Goal: Information Seeking & Learning: Find specific fact

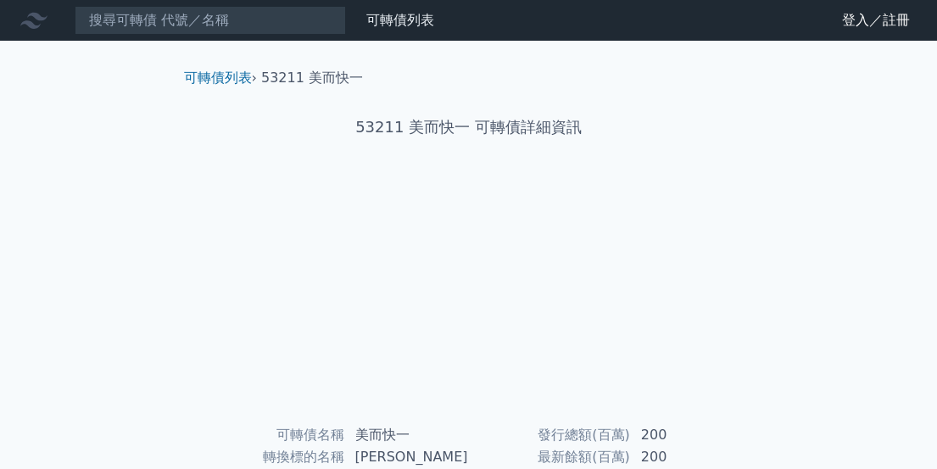
scroll to position [315, 0]
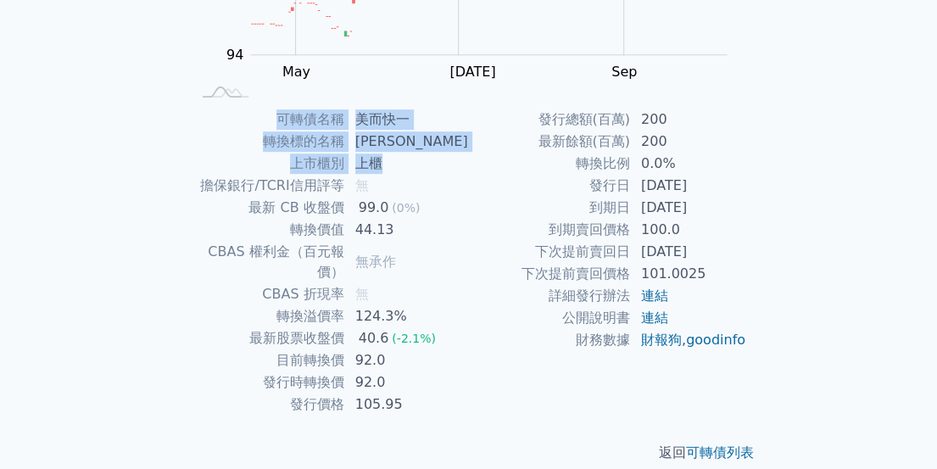
drag, startPoint x: 294, startPoint y: 121, endPoint x: 389, endPoint y: 152, distance: 99.7
click at [426, 153] on tbody "可轉債名稱 美而快一 轉換標的名稱 [PERSON_NAME] 上市櫃別 上櫃 擔保銀行/TCRI信用評等 無 最新 CB 收盤價 99.0 (0%) 轉換價…" at bounding box center [330, 261] width 278 height 307
click at [389, 153] on td "上櫃" at bounding box center [407, 164] width 124 height 22
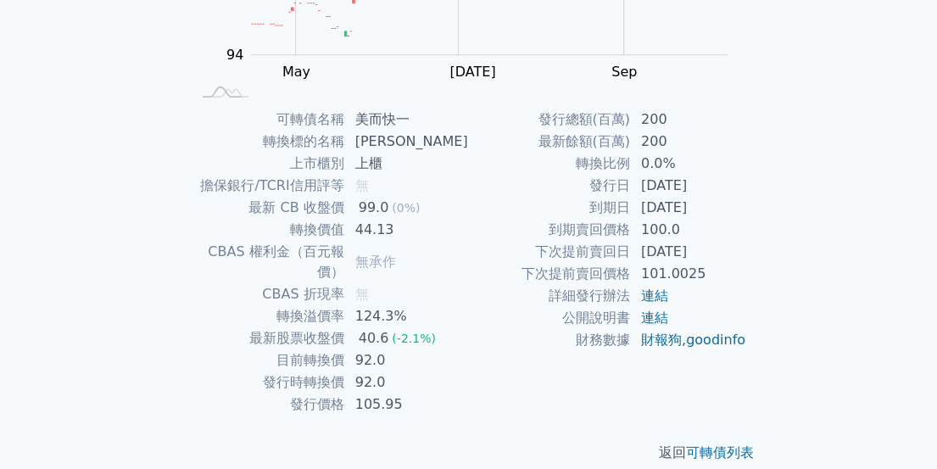
drag, startPoint x: 373, startPoint y: 143, endPoint x: 364, endPoint y: 142, distance: 9.5
click at [371, 143] on td "[PERSON_NAME]" at bounding box center [407, 142] width 124 height 22
drag, startPoint x: 364, startPoint y: 142, endPoint x: 390, endPoint y: 143, distance: 26.3
click at [390, 143] on td "[PERSON_NAME]" at bounding box center [407, 142] width 124 height 22
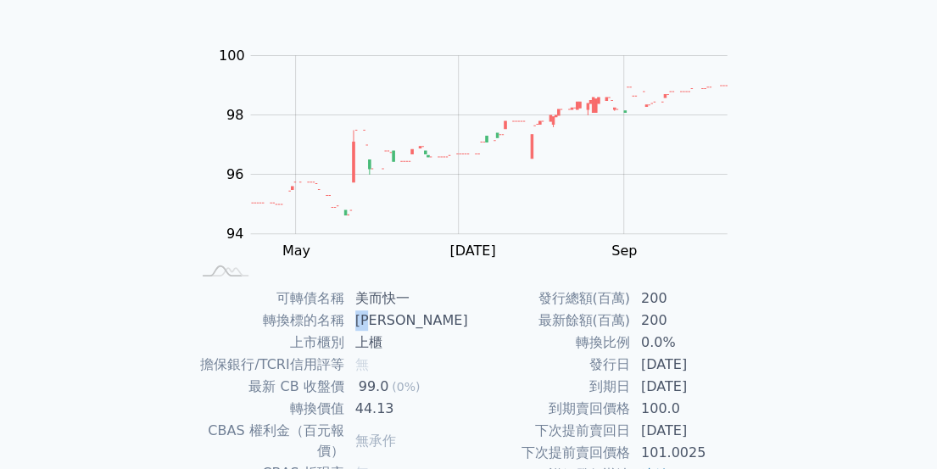
scroll to position [118, 0]
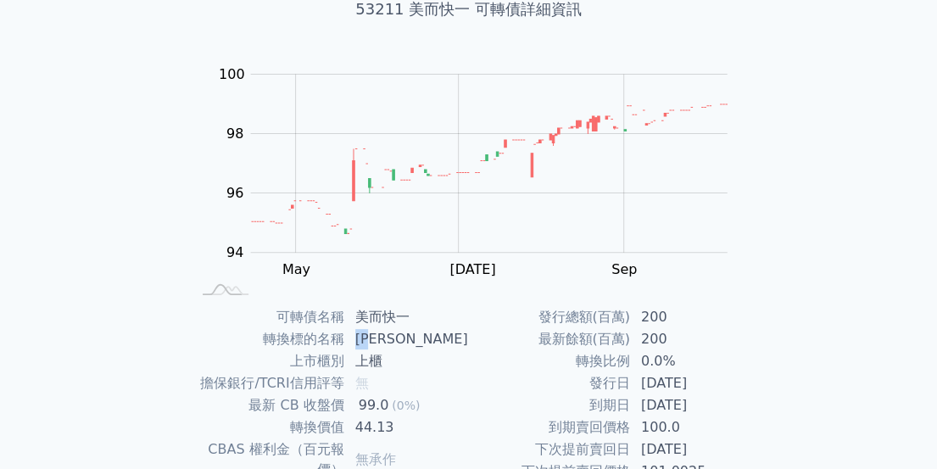
click at [376, 340] on td "[PERSON_NAME]" at bounding box center [407, 339] width 124 height 22
click at [366, 338] on td "[PERSON_NAME]" at bounding box center [407, 339] width 124 height 22
drag, startPoint x: 363, startPoint y: 338, endPoint x: 387, endPoint y: 340, distance: 23.8
click at [387, 340] on td "[PERSON_NAME]" at bounding box center [407, 339] width 124 height 22
copy td "[PERSON_NAME]"
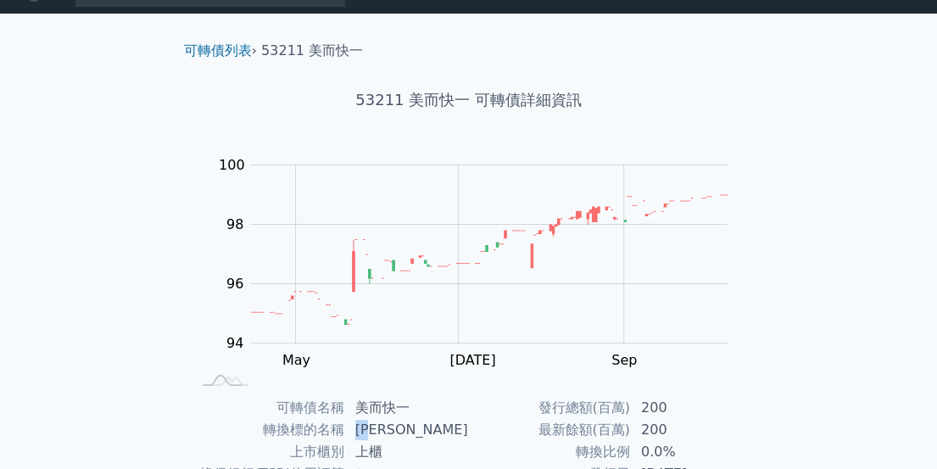
scroll to position [0, 0]
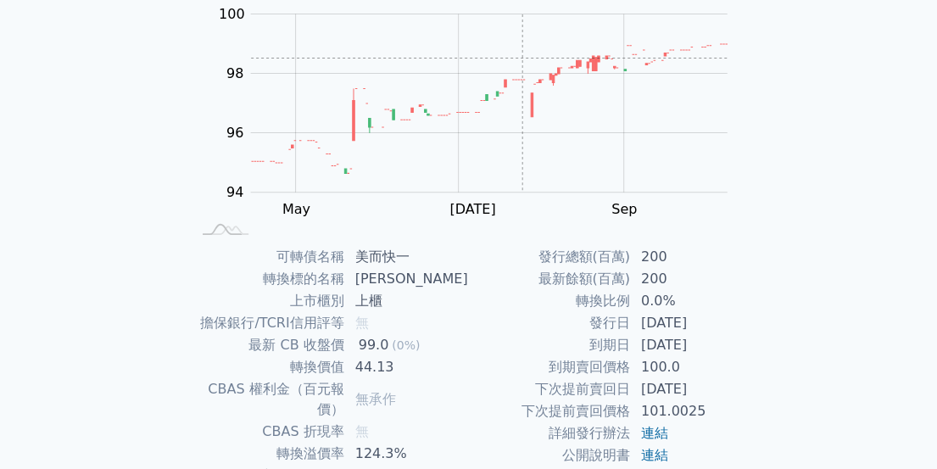
scroll to position [197, 0]
